Goal: Information Seeking & Learning: Learn about a topic

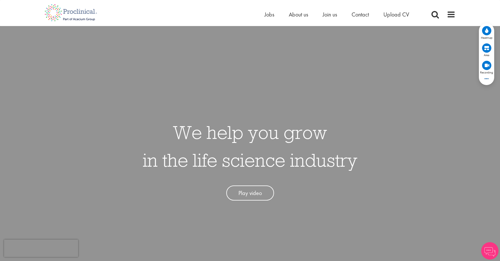
click at [486, 34] on circle at bounding box center [486, 30] width 9 height 9
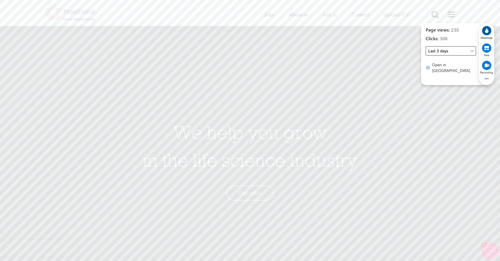
scroll to position [2, 0]
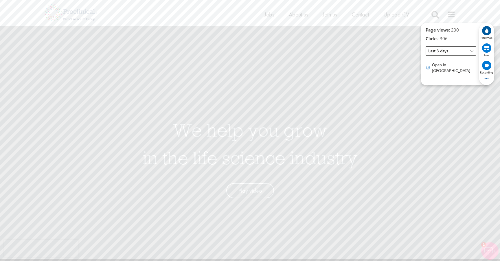
click at [453, 53] on span "Last 3 days" at bounding box center [451, 50] width 50 height 9
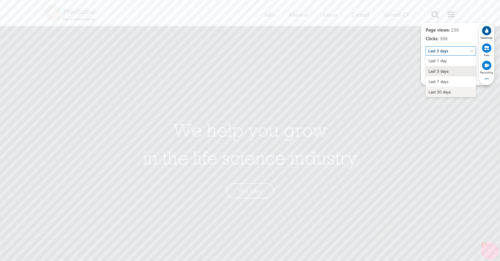
click at [446, 91] on span "Last 30 days" at bounding box center [440, 92] width 22 height 6
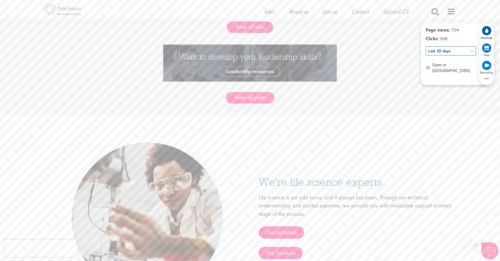
scroll to position [0, 0]
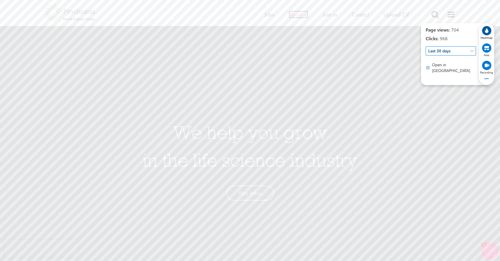
click at [298, 16] on span "About us" at bounding box center [298, 15] width 19 height 8
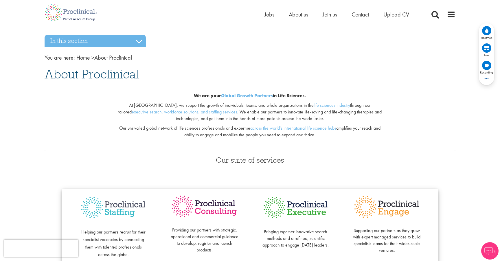
click at [486, 35] on circle at bounding box center [486, 30] width 9 height 9
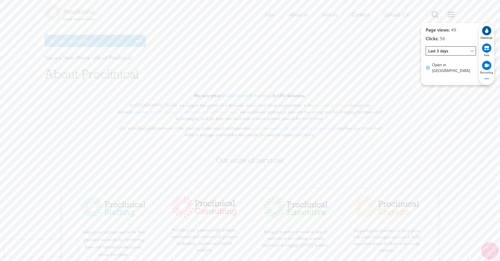
click at [448, 52] on span "Last 3 days" at bounding box center [451, 50] width 50 height 9
click at [440, 88] on span "Last 30 days" at bounding box center [450, 92] width 45 height 10
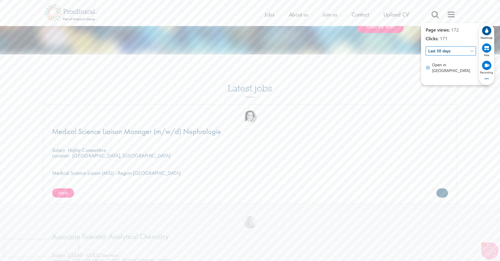
scroll to position [707, 0]
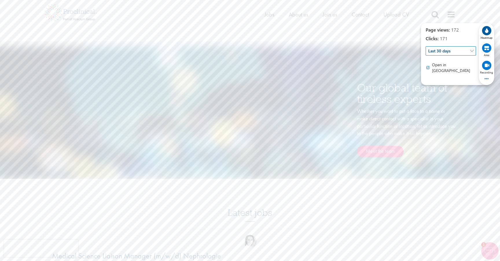
click at [174, 96] on div "Our global team of tireless experts Whether you want to put a face to a name or…" at bounding box center [250, 113] width 420 height 132
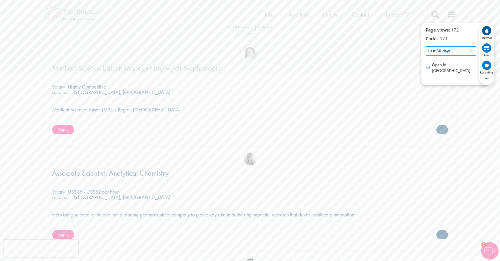
scroll to position [893, 0]
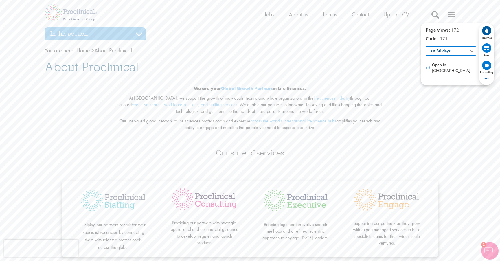
scroll to position [0, 0]
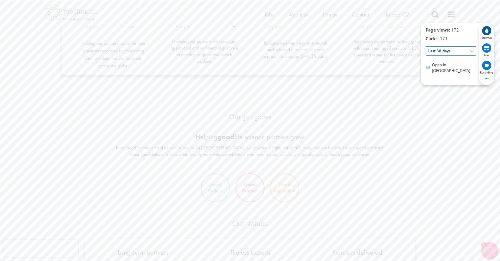
scroll to position [188, 0]
click at [54, 115] on div "Our purpose Helping good life science partners grow To us ‘good’ means ethical …" at bounding box center [250, 139] width 420 height 63
click at [411, 222] on h3 "Our values" at bounding box center [250, 224] width 330 height 8
click at [421, 149] on div "Our purpose Helping good life science partners grow To us ‘good’ means ethical …" at bounding box center [250, 139] width 420 height 63
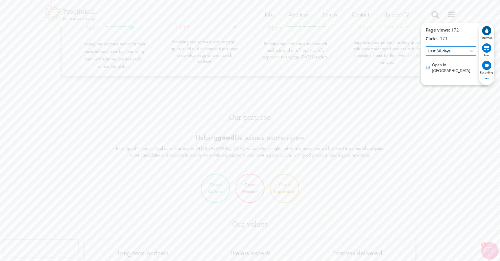
click at [450, 109] on div "Our purpose Helping good life science partners grow To us ‘good’ means ethical …" at bounding box center [250, 139] width 420 height 63
